Goal: Navigation & Orientation: Find specific page/section

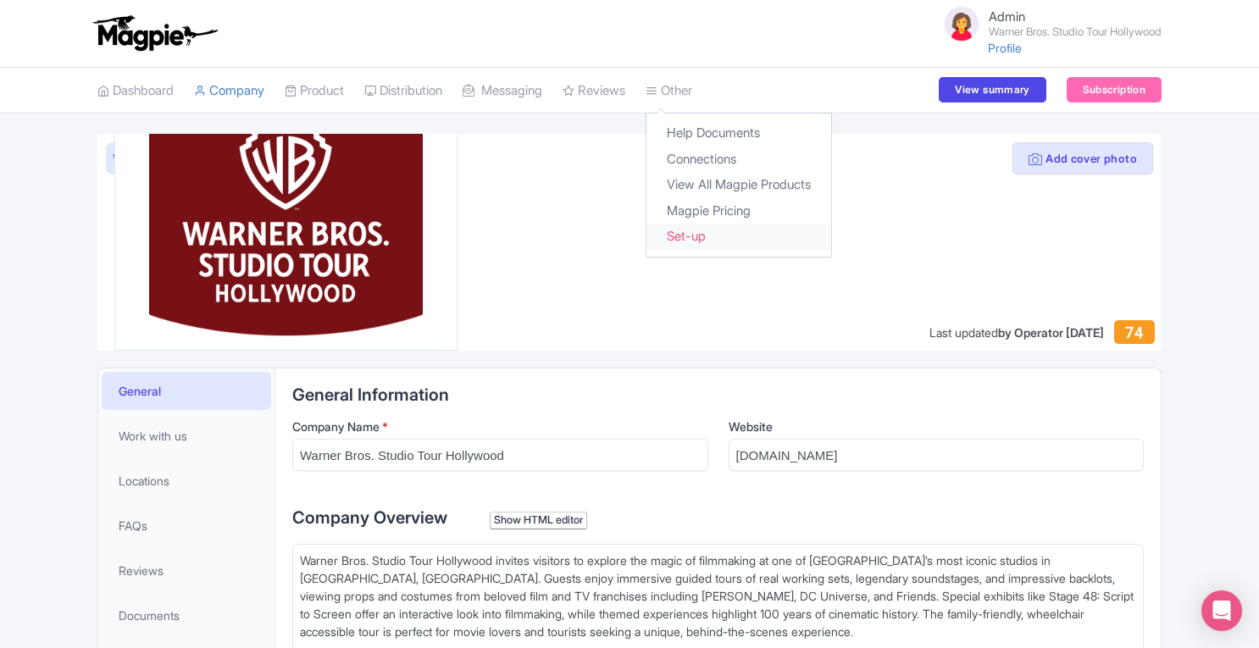
click at [712, 232] on link "Set-up" at bounding box center [739, 237] width 185 height 26
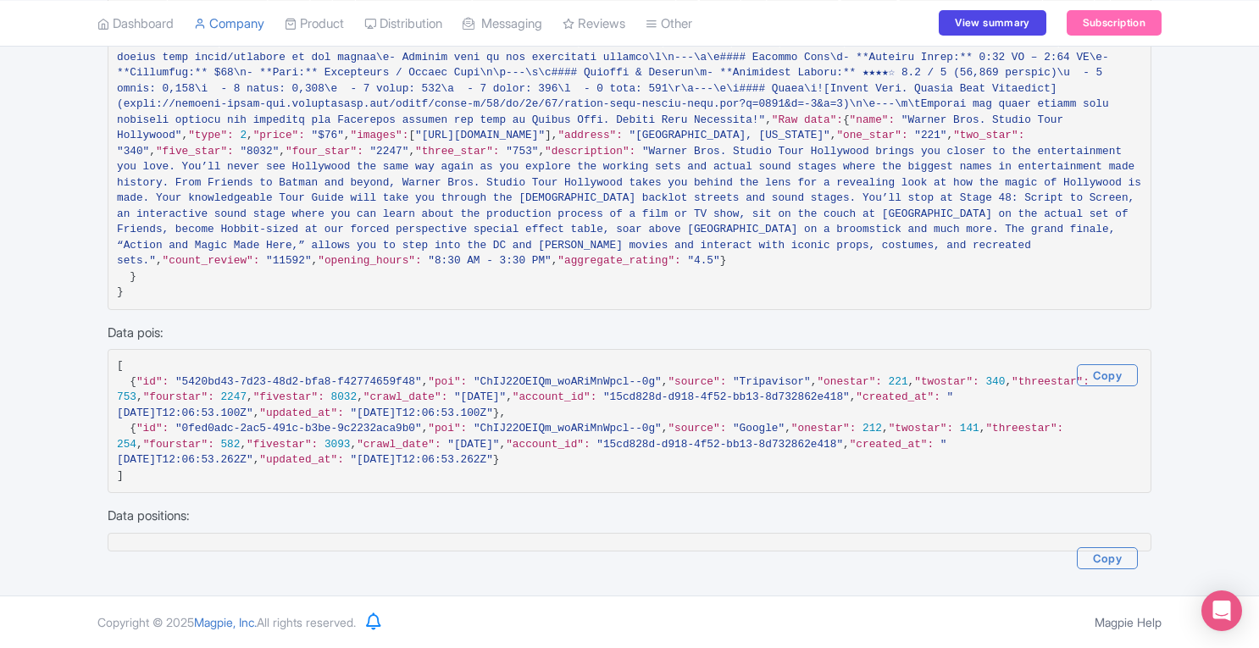
scroll to position [6915, 0]
drag, startPoint x: 1258, startPoint y: 513, endPoint x: 1263, endPoint y: 91, distance: 422.1
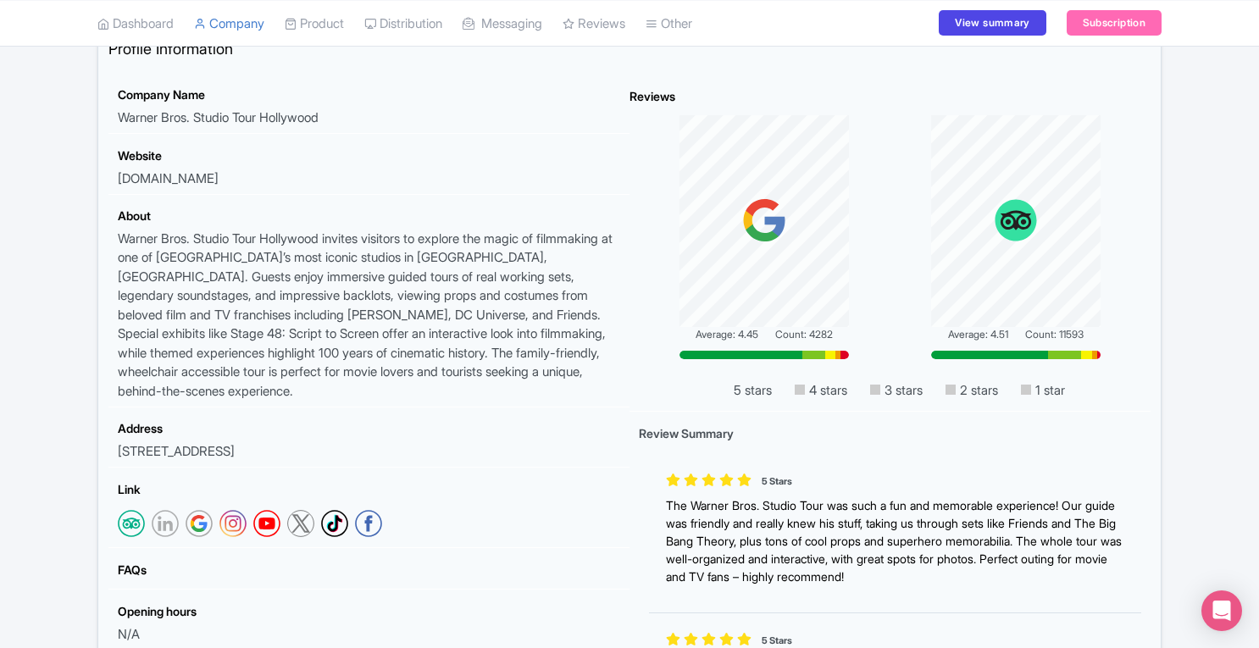
scroll to position [0, 0]
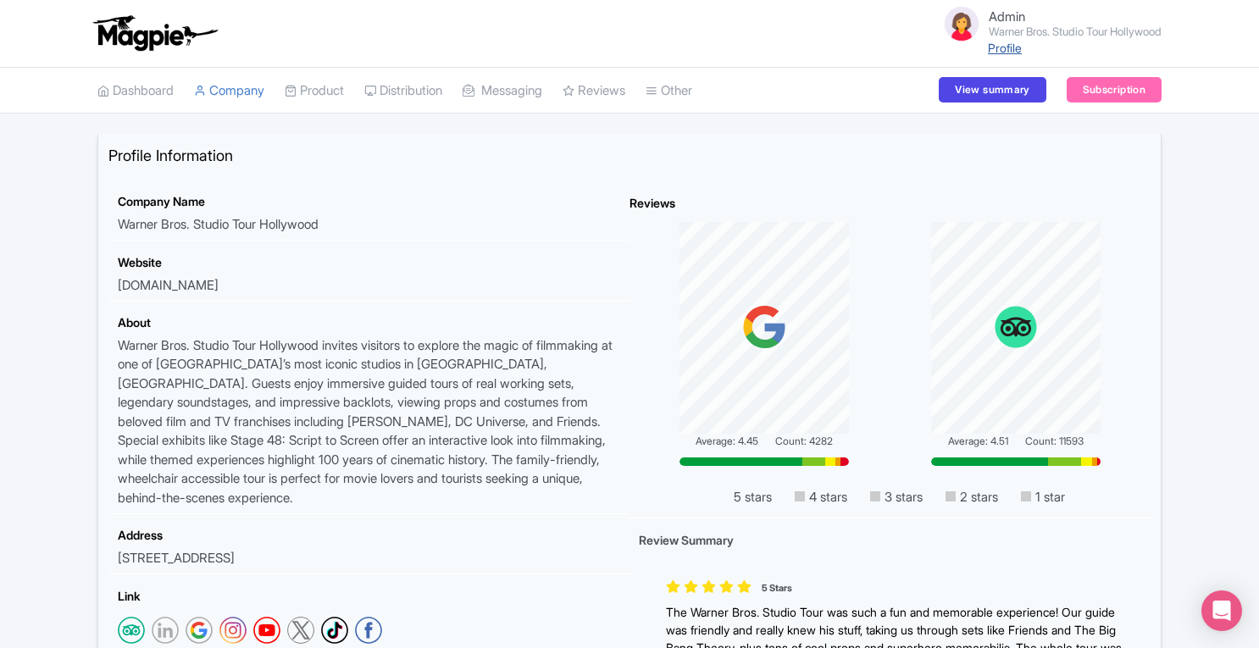
click at [997, 47] on link "Profile" at bounding box center [1005, 48] width 34 height 14
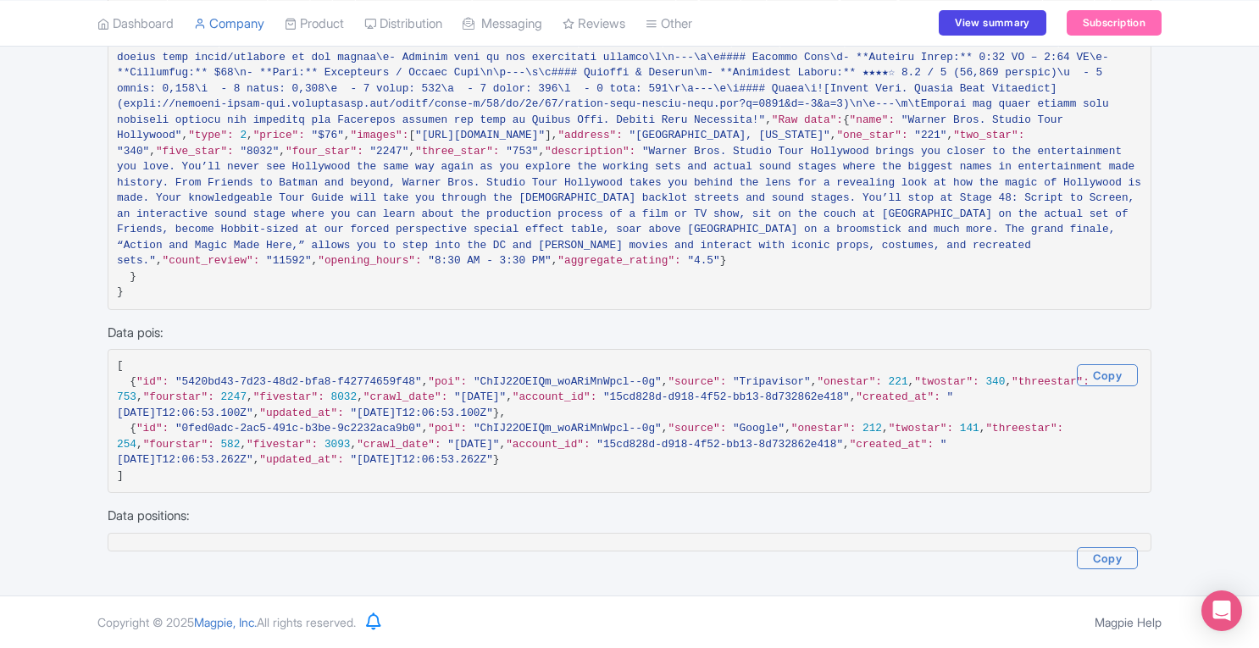
scroll to position [6555, 0]
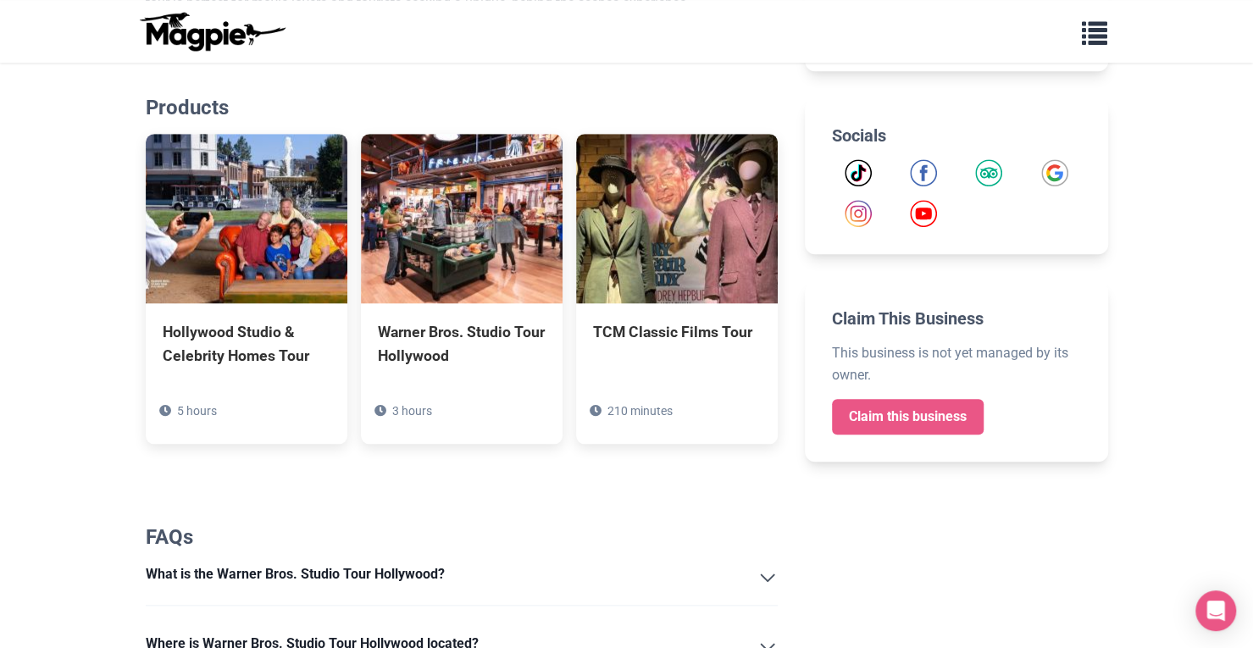
drag, startPoint x: 1264, startPoint y: 125, endPoint x: 1264, endPoint y: 305, distance: 180.5
click at [1253, 305] on html "Problems we solve Products Content Management and Distribution Magpie for Resel…" at bounding box center [626, 502] width 1253 height 2420
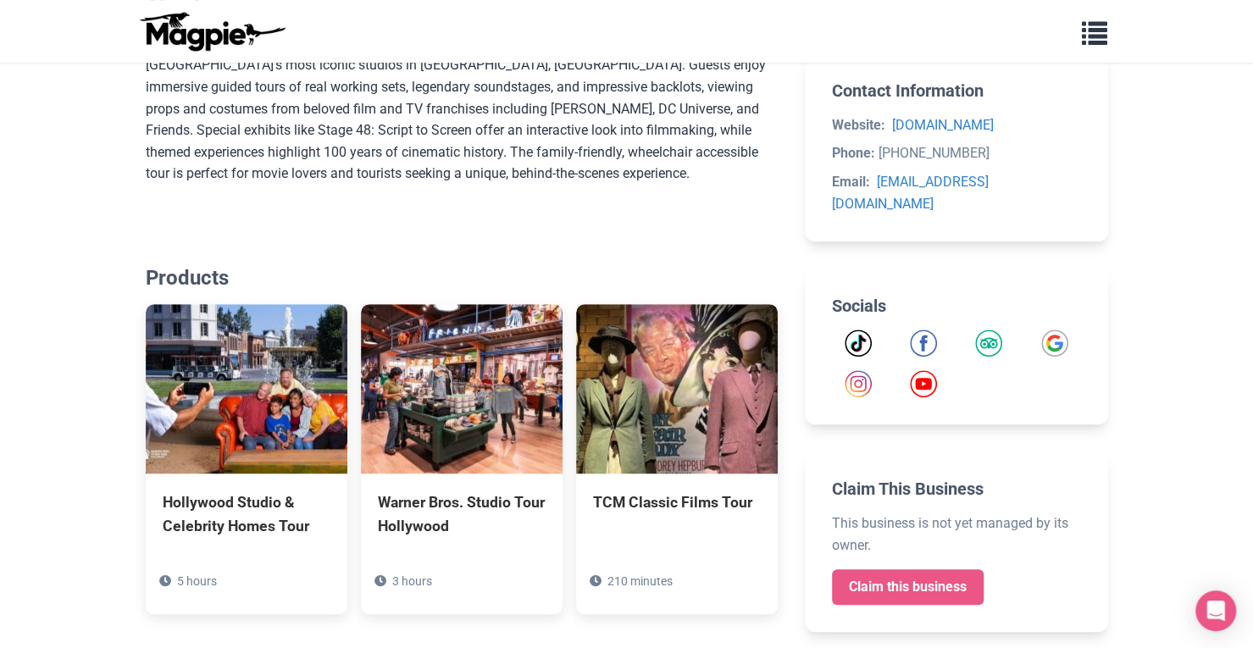
scroll to position [558, 0]
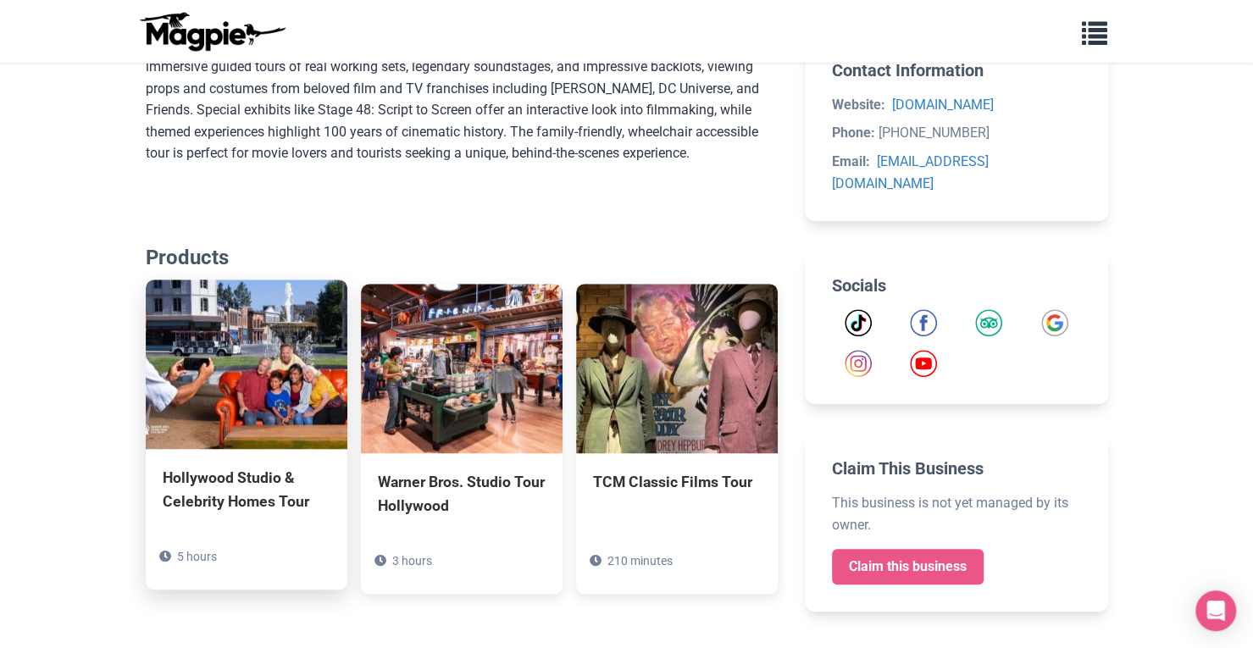
click at [240, 365] on img at bounding box center [247, 364] width 202 height 169
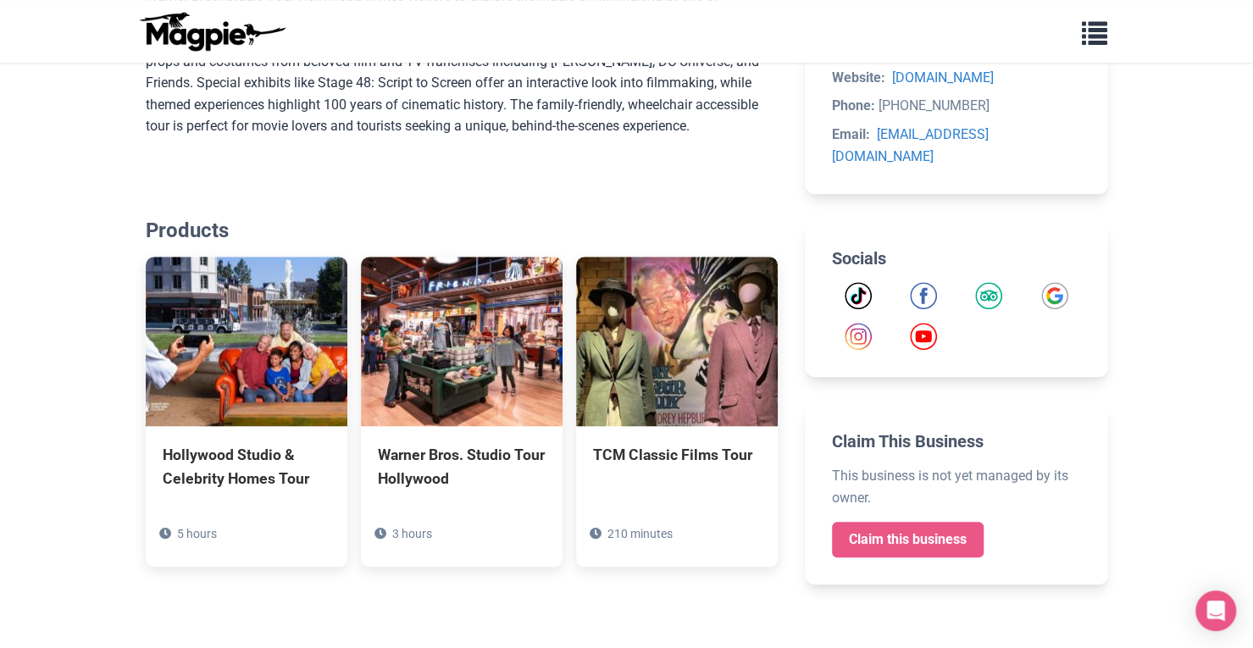
scroll to position [0, 0]
